Goal: Transaction & Acquisition: Purchase product/service

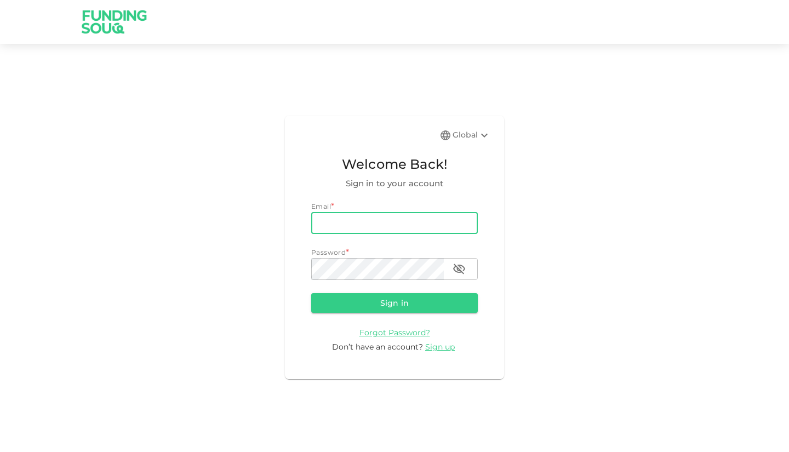
click at [331, 227] on input "email" at bounding box center [394, 223] width 166 height 22
type input "[EMAIL_ADDRESS][DOMAIN_NAME]"
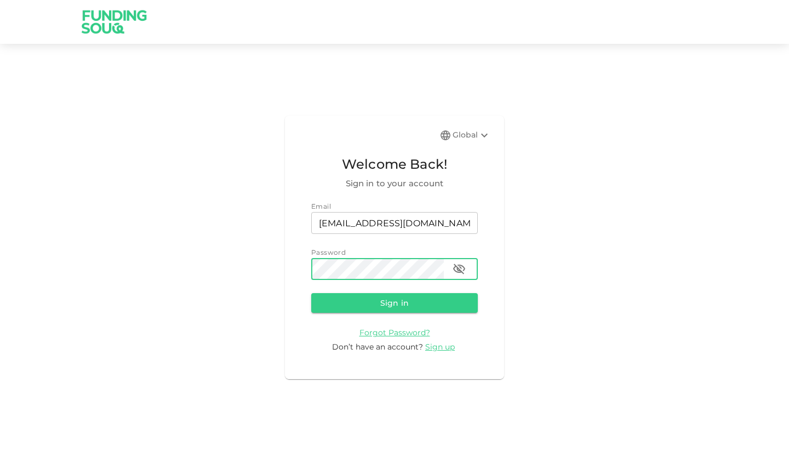
click at [311, 293] on button "Sign in" at bounding box center [394, 303] width 166 height 20
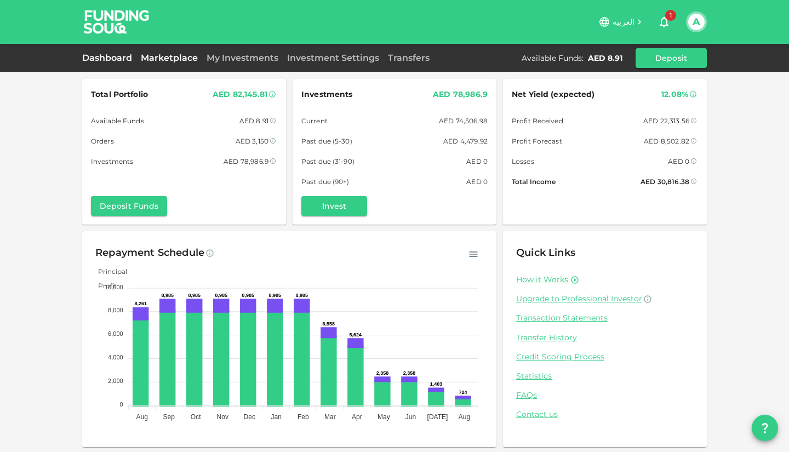
click at [176, 56] on link "Marketplace" at bounding box center [169, 58] width 66 height 10
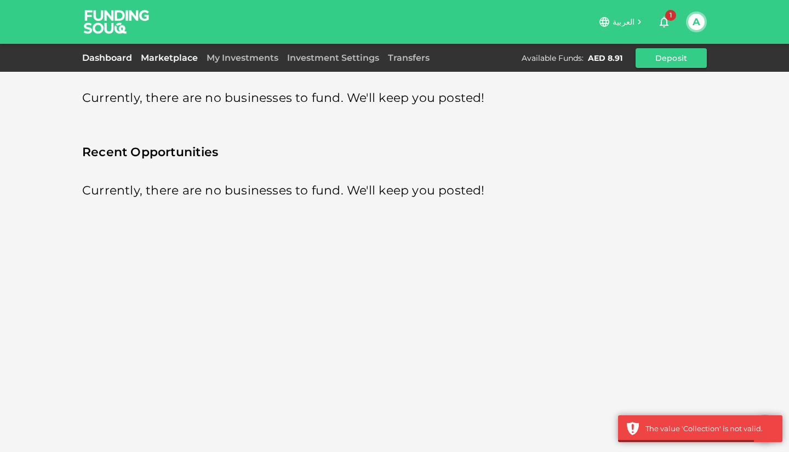
click at [110, 56] on link "Dashboard" at bounding box center [109, 58] width 54 height 10
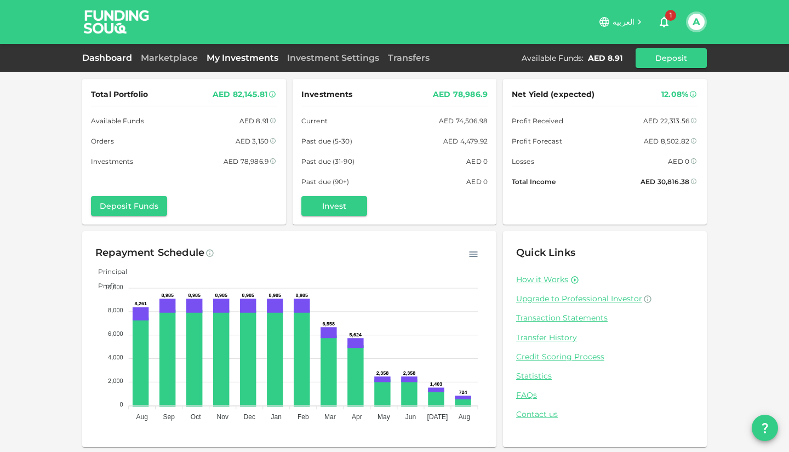
click at [228, 55] on link "My Investments" at bounding box center [242, 58] width 80 height 10
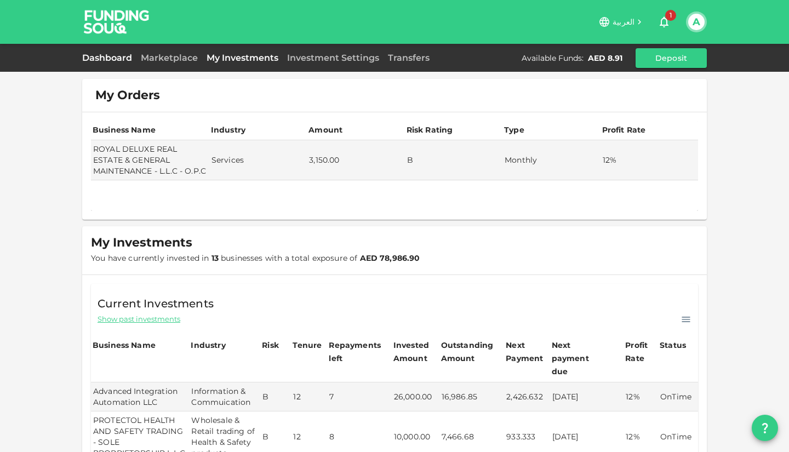
click at [102, 57] on link "Dashboard" at bounding box center [109, 58] width 54 height 10
